Goal: Check status

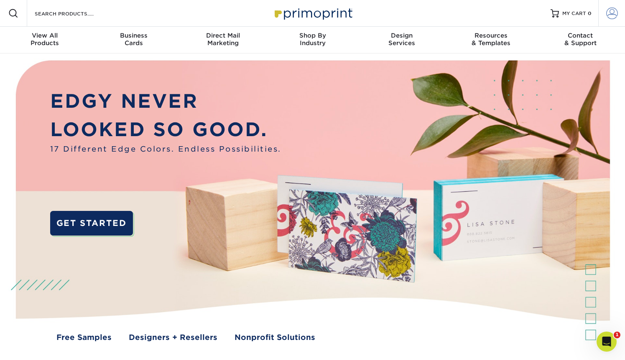
type input "[EMAIL_ADDRESS][DOMAIN_NAME]"
click at [618, 13] on link "Account" at bounding box center [611, 13] width 27 height 27
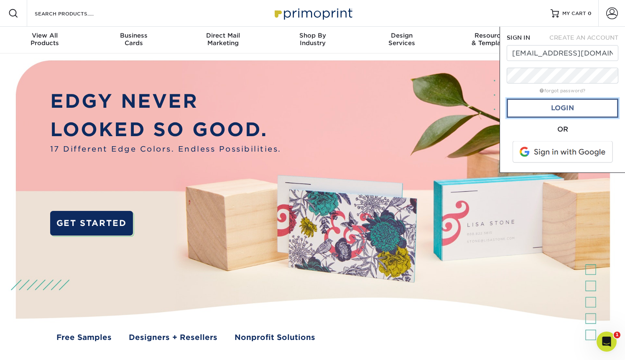
click at [563, 107] on link "Login" at bounding box center [562, 108] width 112 height 19
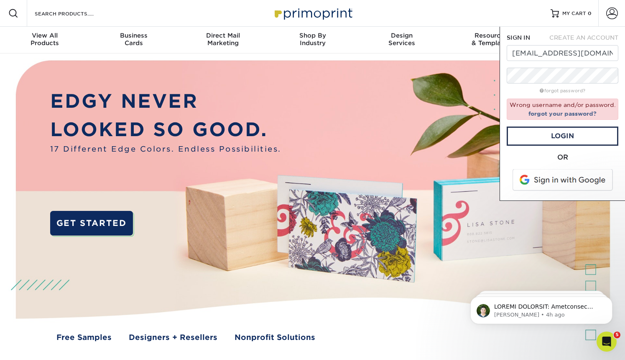
click at [566, 183] on span at bounding box center [563, 180] width 107 height 22
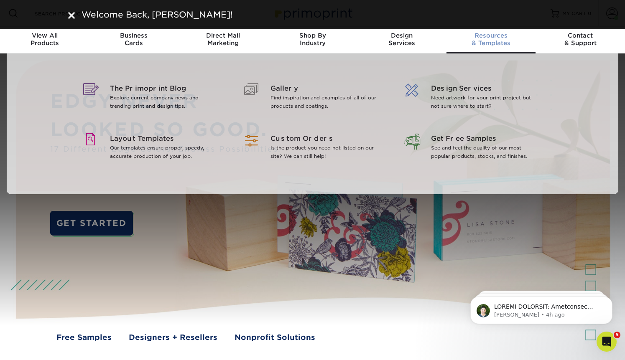
click at [529, 51] on link "Resources & Templates" at bounding box center [490, 40] width 89 height 27
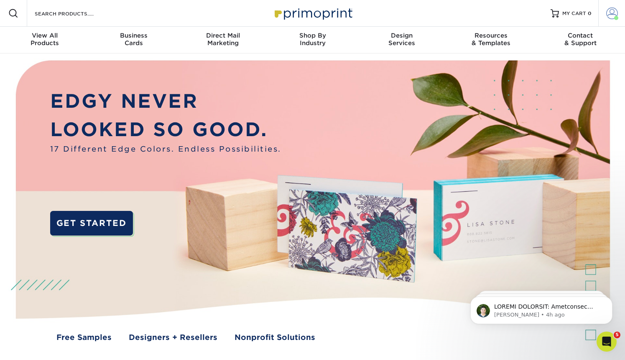
click at [610, 13] on span at bounding box center [612, 14] width 12 height 12
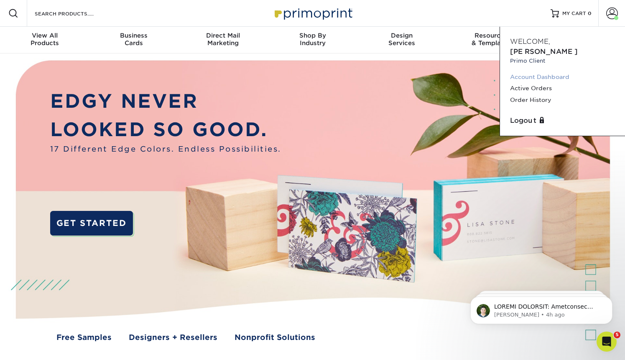
click at [544, 71] on link "Account Dashboard" at bounding box center [562, 76] width 105 height 11
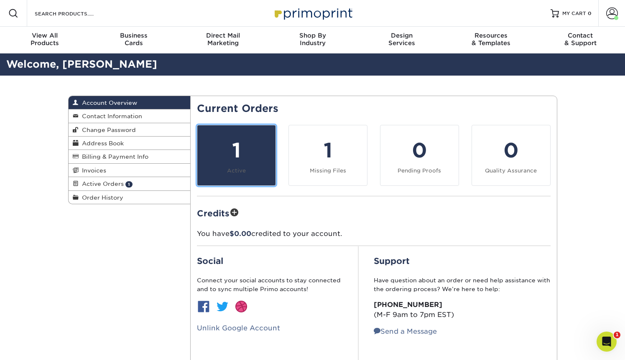
click at [236, 154] on div "1" at bounding box center [236, 150] width 68 height 30
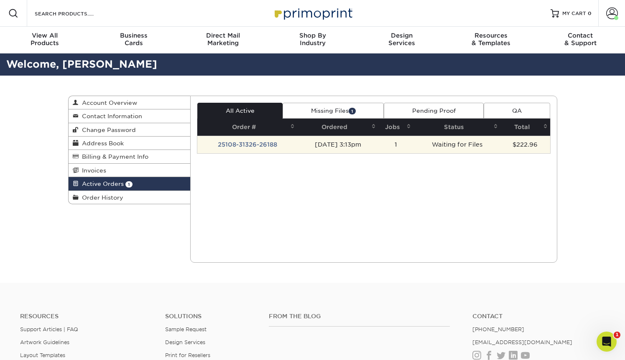
click at [458, 140] on td "Waiting for Files" at bounding box center [456, 145] width 87 height 18
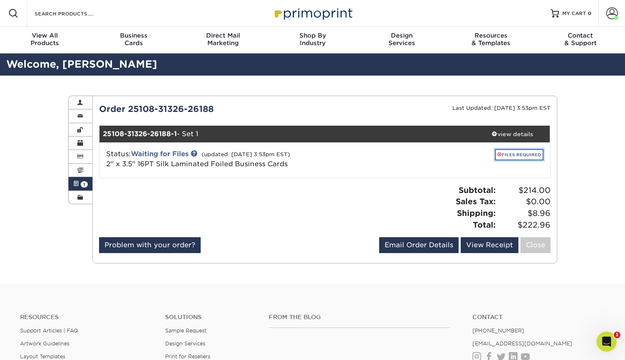
click at [520, 156] on link "FILES REQUIRED" at bounding box center [519, 154] width 48 height 11
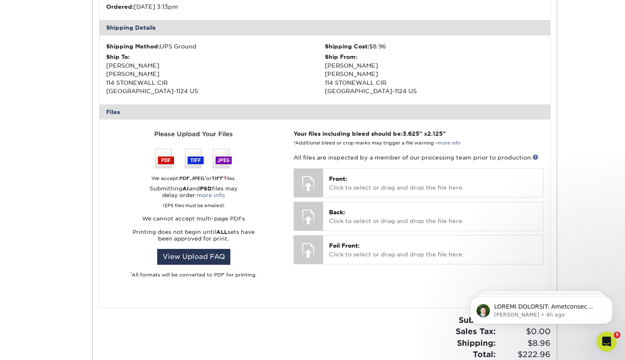
scroll to position [255, 0]
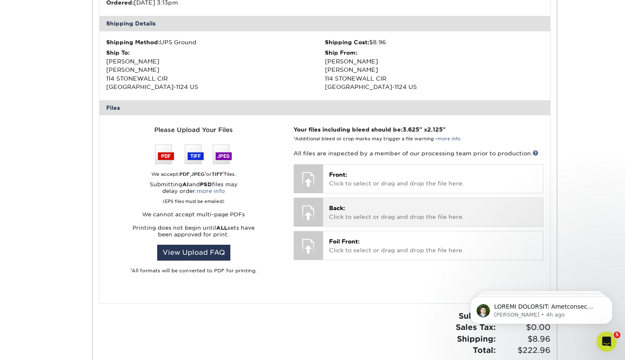
click at [379, 209] on p "Back: Click to select or drag and drop the file here." at bounding box center [433, 212] width 208 height 17
